Goal: Go to known website: Access a specific website the user already knows

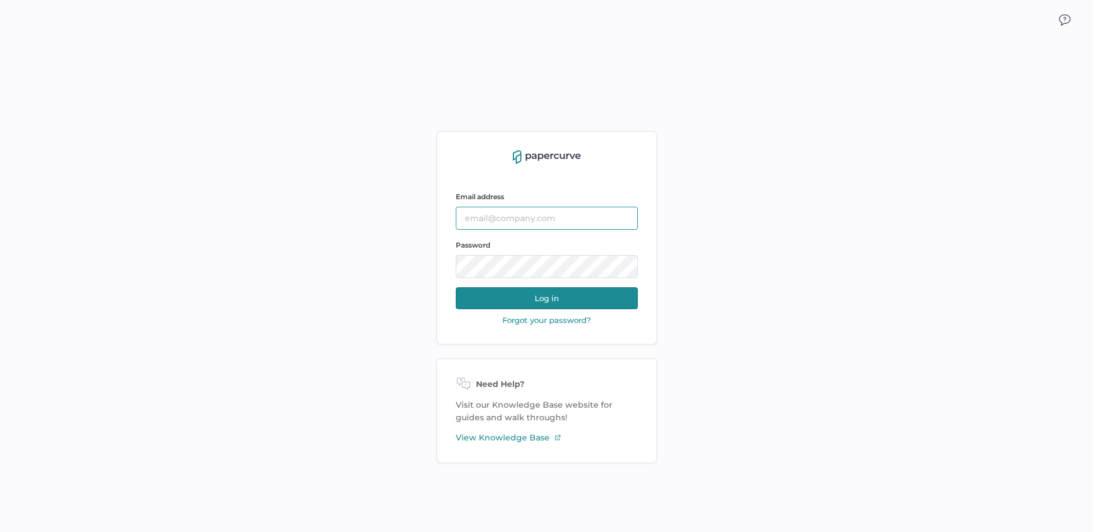
type input "Cristina.Nunez@fresenius-kabi.com"
click at [557, 301] on button "Log in" at bounding box center [547, 299] width 182 height 22
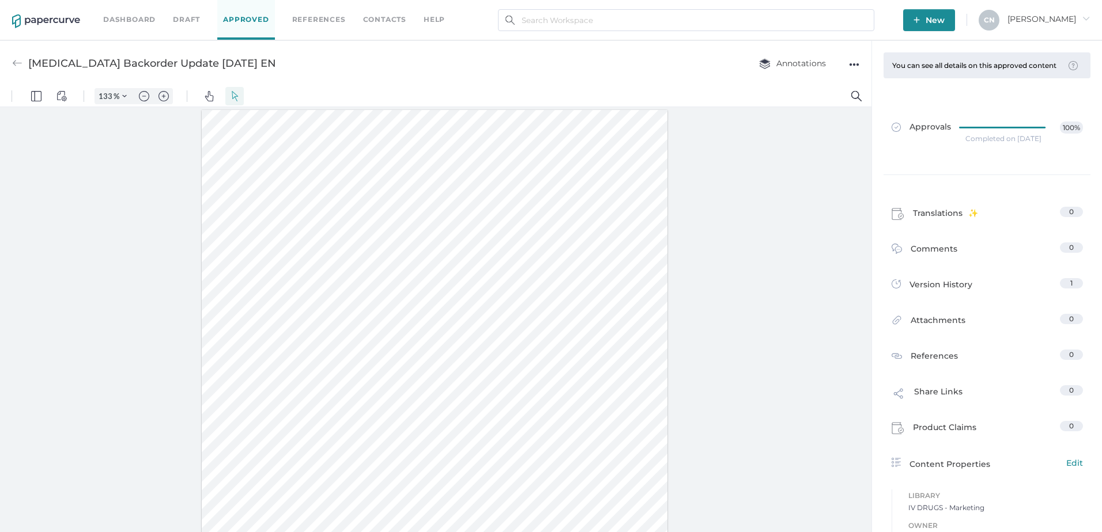
scroll to position [1, 0]
